Goal: Navigation & Orientation: Find specific page/section

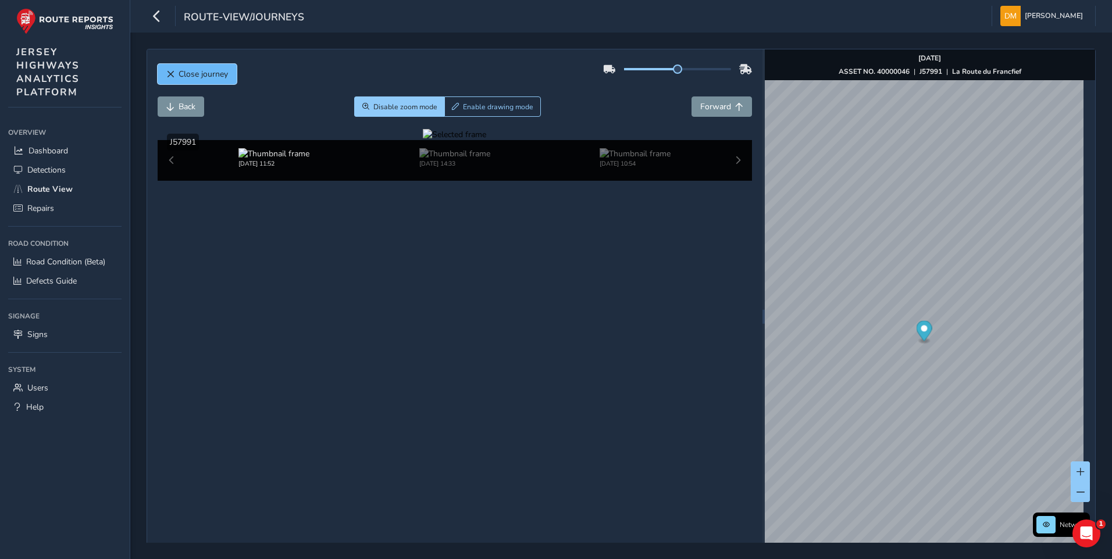
click at [198, 72] on span "Close journey" at bounding box center [203, 74] width 49 height 11
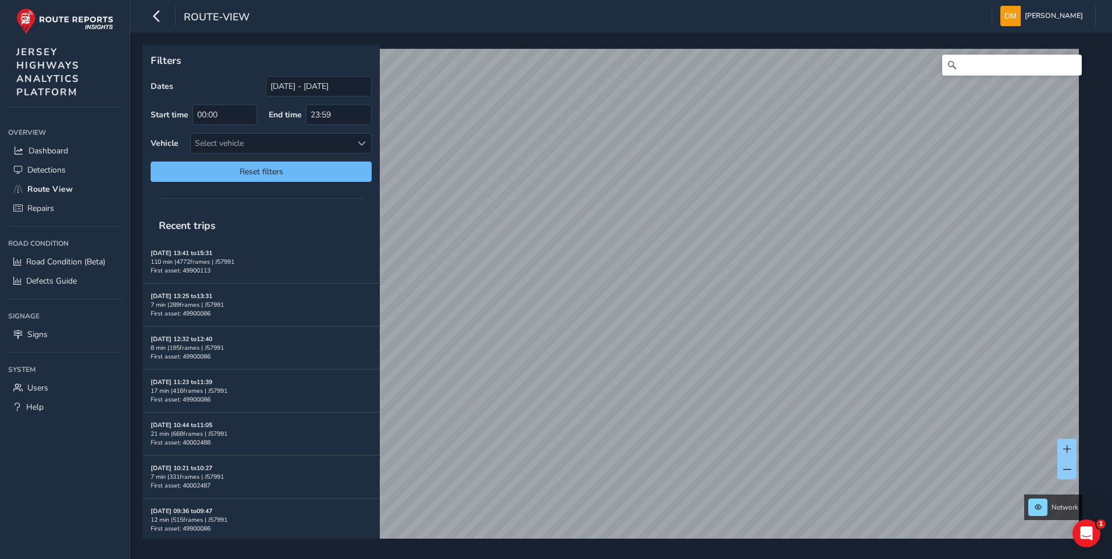
scroll to position [2, 0]
click at [162, 21] on icon "button" at bounding box center [157, 16] width 12 height 20
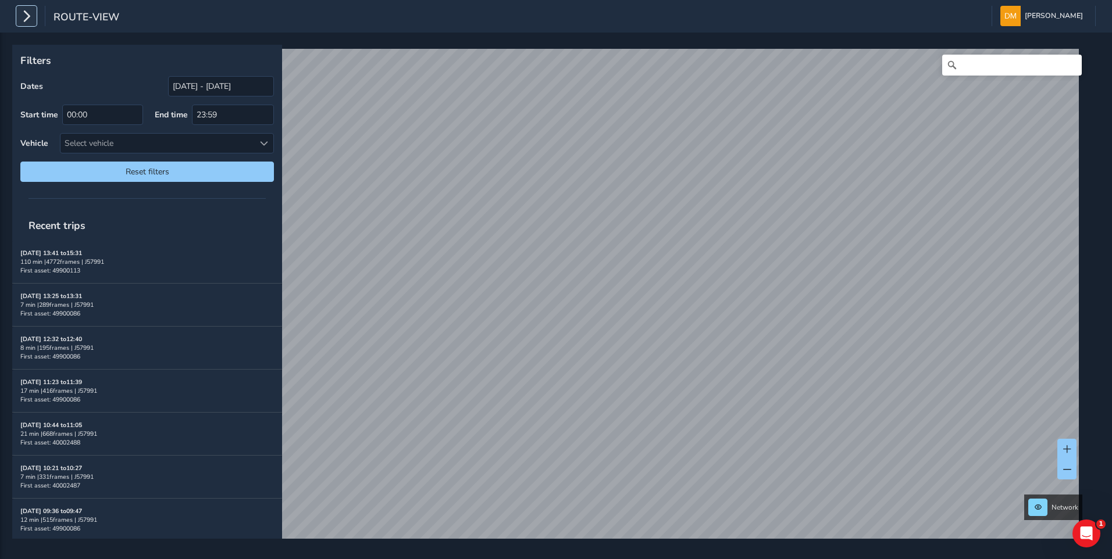
click at [31, 25] on icon "button" at bounding box center [26, 16] width 12 height 20
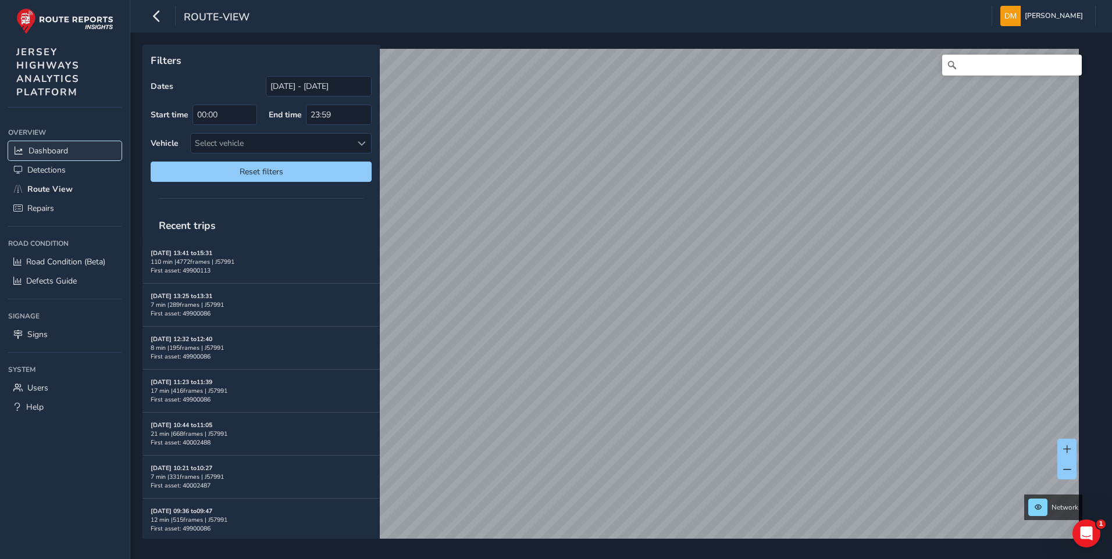
click at [70, 154] on link "Dashboard" at bounding box center [64, 150] width 113 height 19
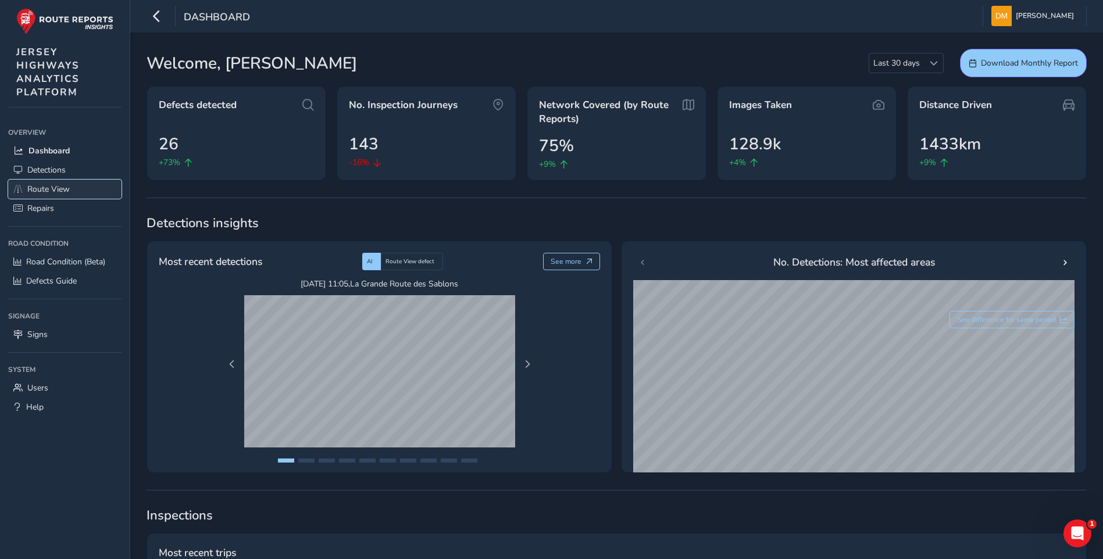
click at [56, 186] on span "Route View" at bounding box center [48, 189] width 42 height 11
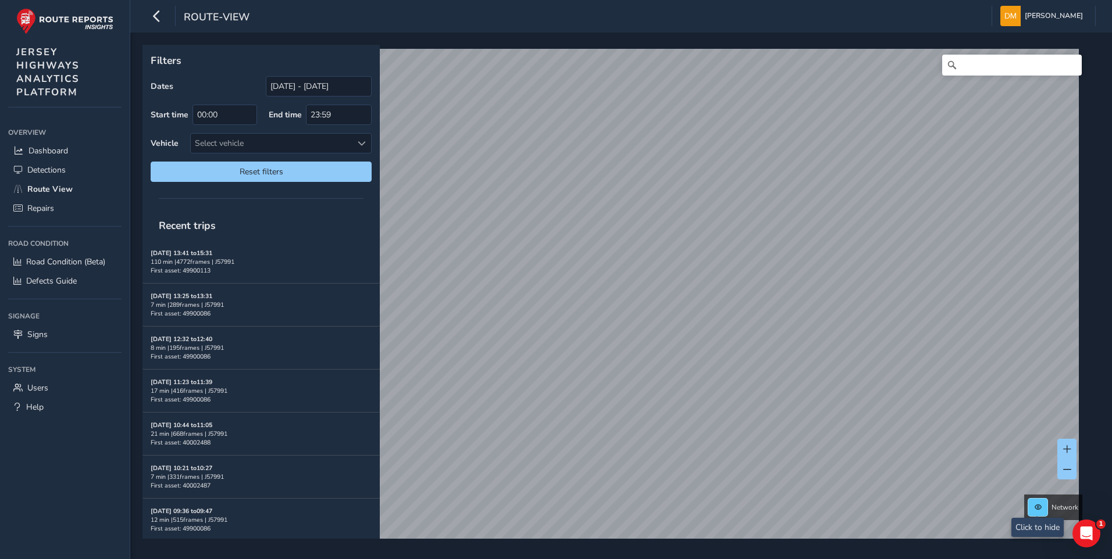
click at [1037, 504] on span at bounding box center [1038, 507] width 7 height 7
click at [1035, 499] on button at bounding box center [1037, 507] width 19 height 17
click at [163, 19] on button "button" at bounding box center [157, 16] width 20 height 20
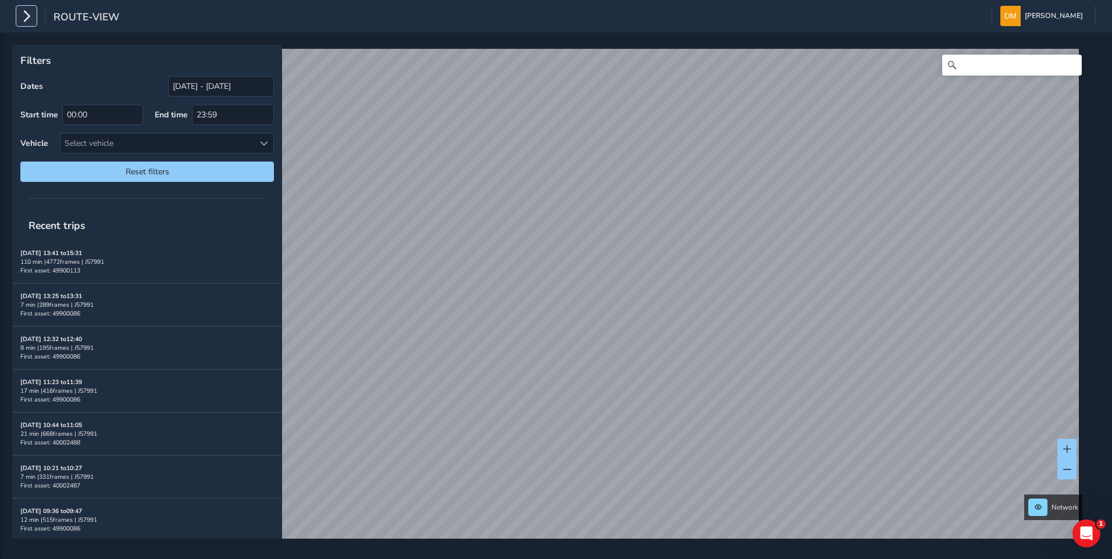
click at [31, 16] on icon "button" at bounding box center [26, 16] width 12 height 20
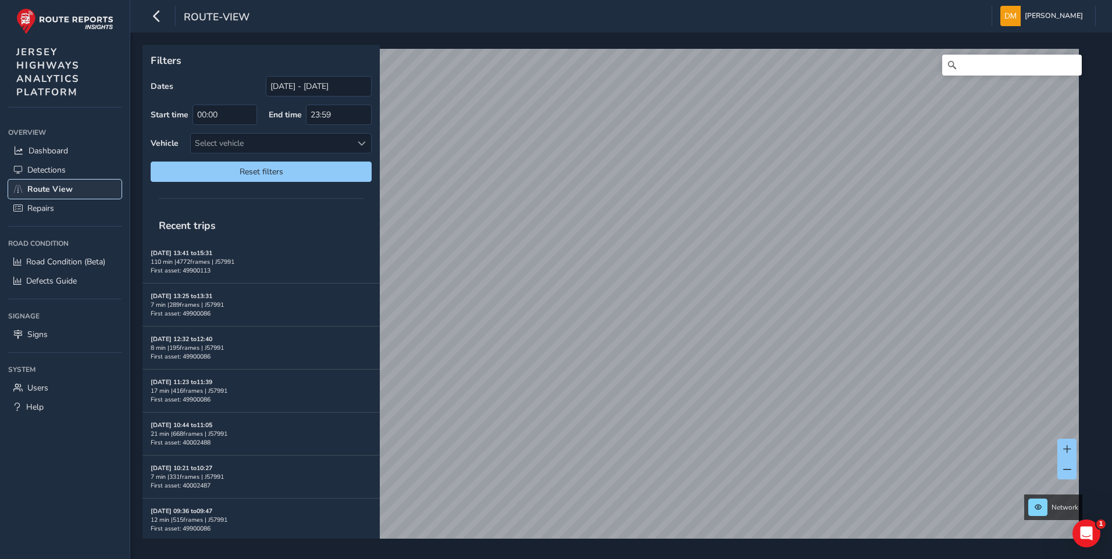
click at [48, 186] on span "Route View" at bounding box center [49, 189] width 45 height 11
click at [58, 151] on span "Dashboard" at bounding box center [48, 150] width 40 height 11
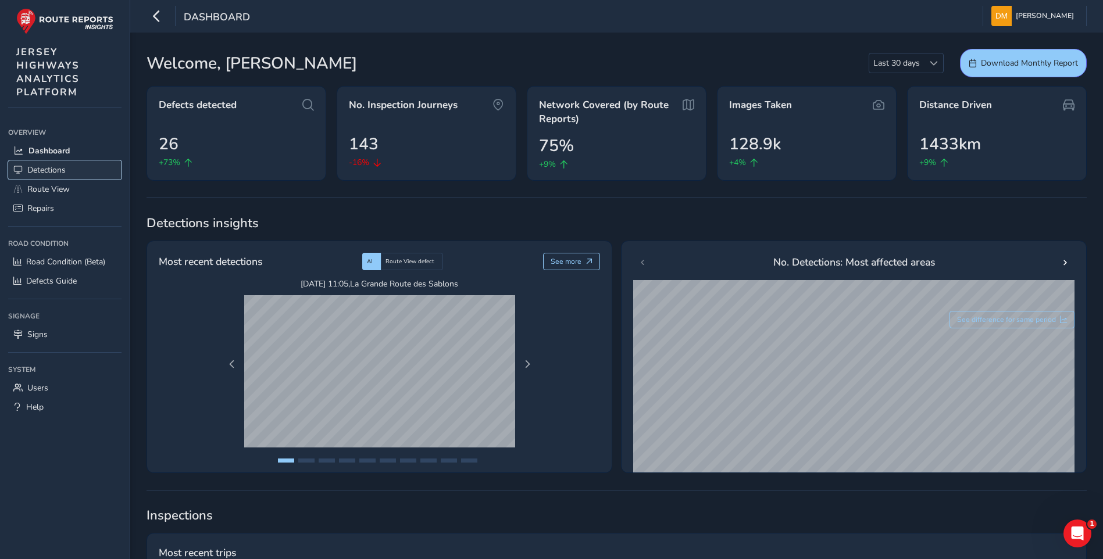
click at [42, 167] on span "Detections" at bounding box center [46, 170] width 38 height 11
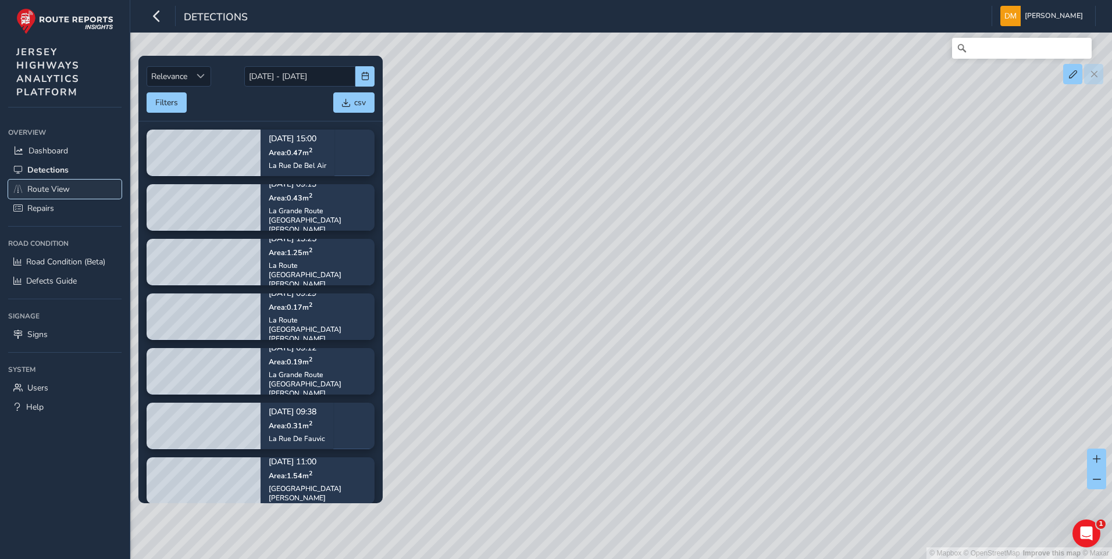
click at [37, 186] on span "Route View" at bounding box center [48, 189] width 42 height 11
